Goal: Task Accomplishment & Management: Manage account settings

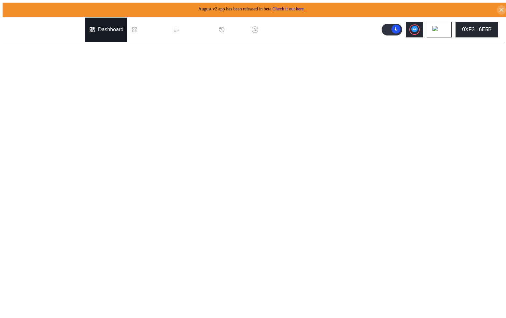
click at [110, 27] on div "Dashboard" at bounding box center [110, 30] width 25 height 6
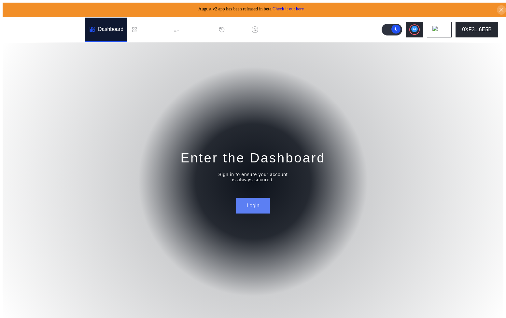
click at [253, 199] on button "Login" at bounding box center [253, 206] width 34 height 16
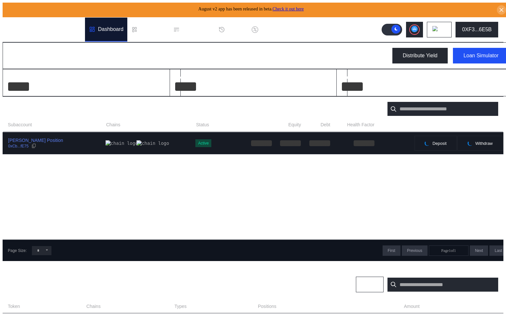
click at [53, 139] on div "Murat Resolv Position 0xCb...fE75" at bounding box center [54, 143] width 103 height 12
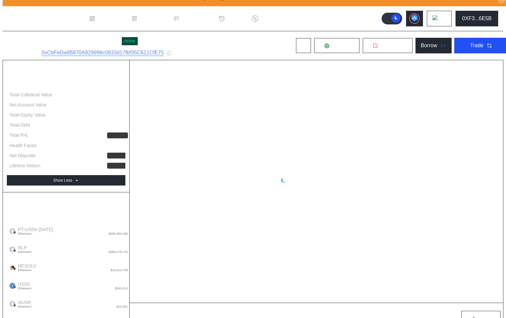
scroll to position [12, 0]
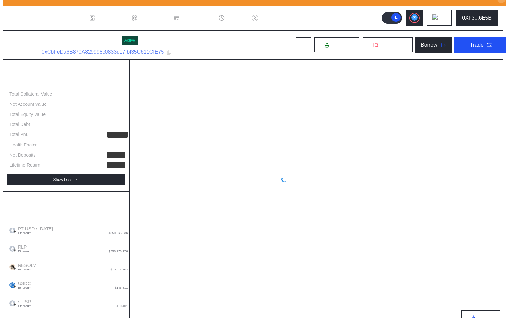
select select "*"
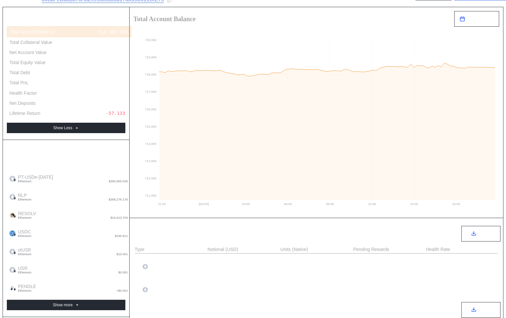
scroll to position [0, 0]
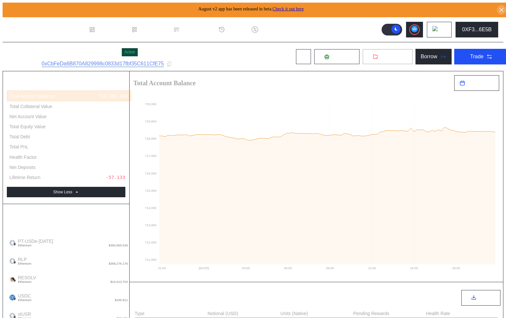
click at [381, 57] on span "Withdraw" at bounding box center [392, 57] width 22 height 6
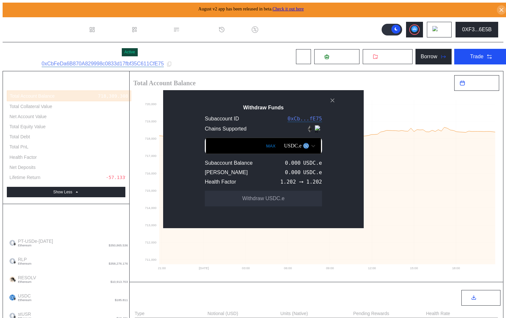
click at [292, 149] on div "USDC.e" at bounding box center [293, 146] width 18 height 6
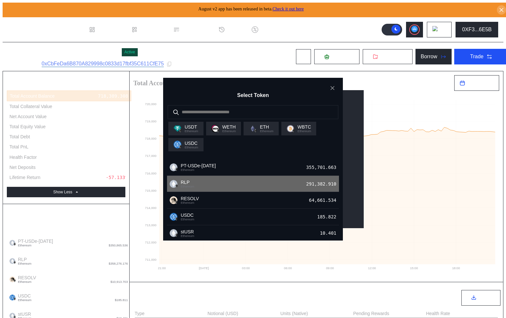
click at [284, 189] on div "RLP Ethereum 291,382.910" at bounding box center [253, 184] width 172 height 17
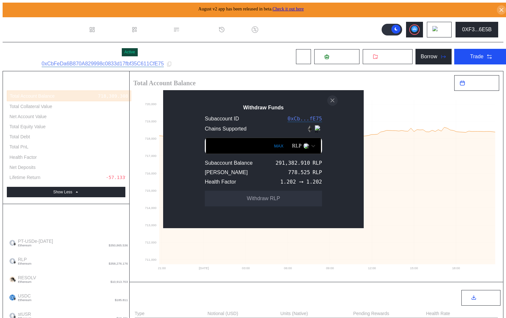
click at [332, 101] on icon "close modal" at bounding box center [332, 100] width 7 height 7
